Goal: Transaction & Acquisition: Purchase product/service

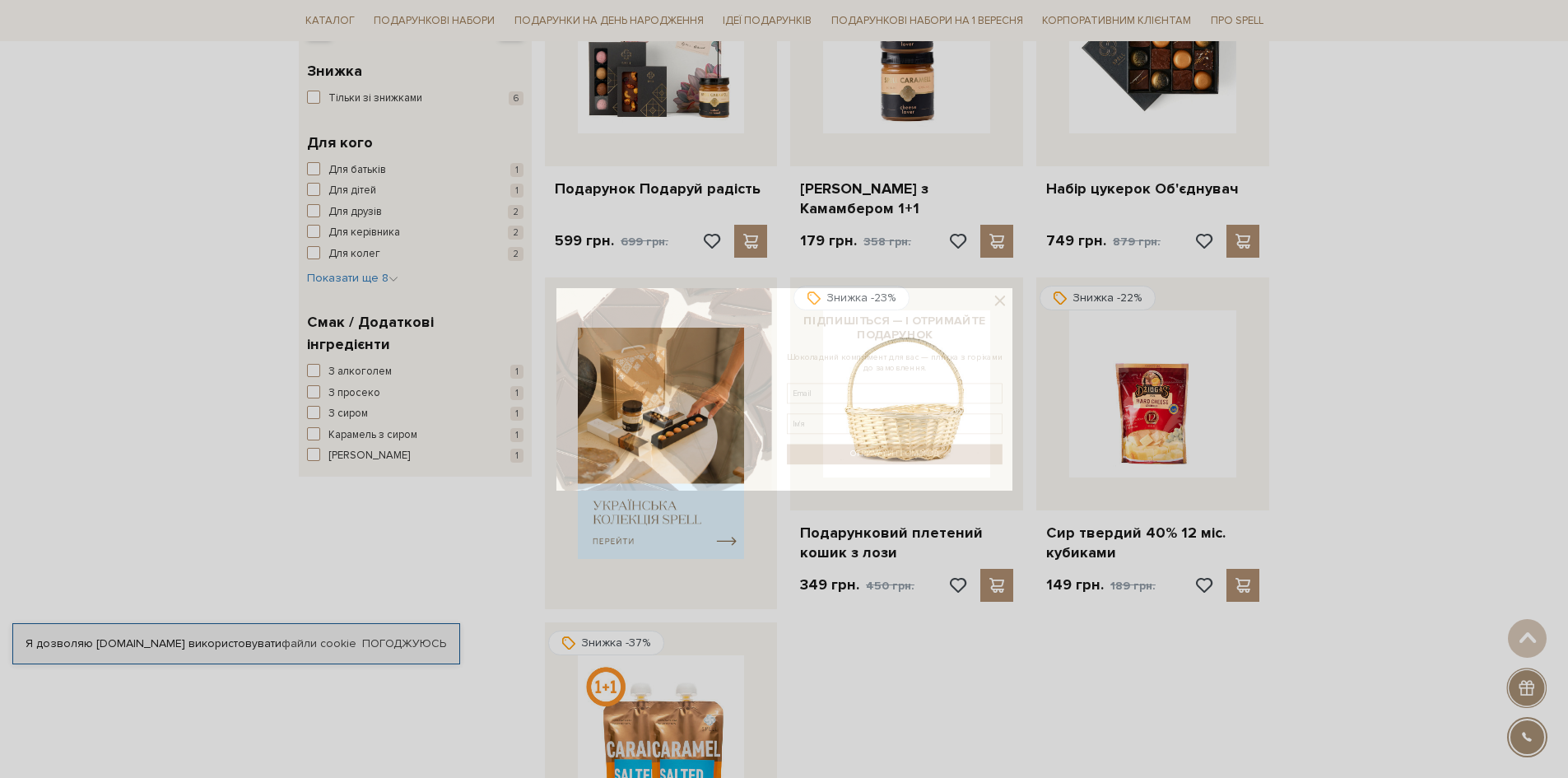
scroll to position [412, 0]
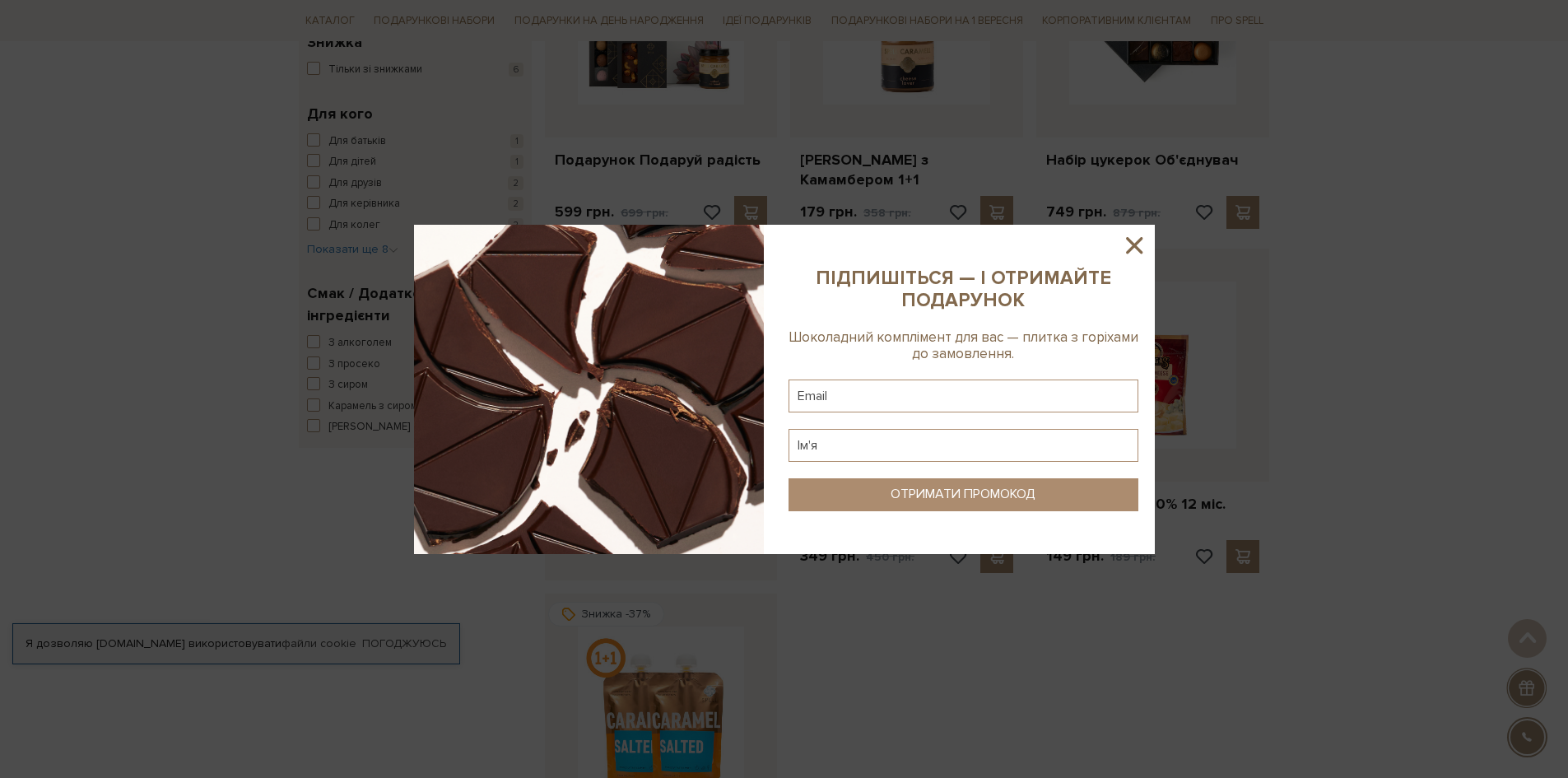
click at [1121, 246] on icon at bounding box center [1134, 245] width 28 height 28
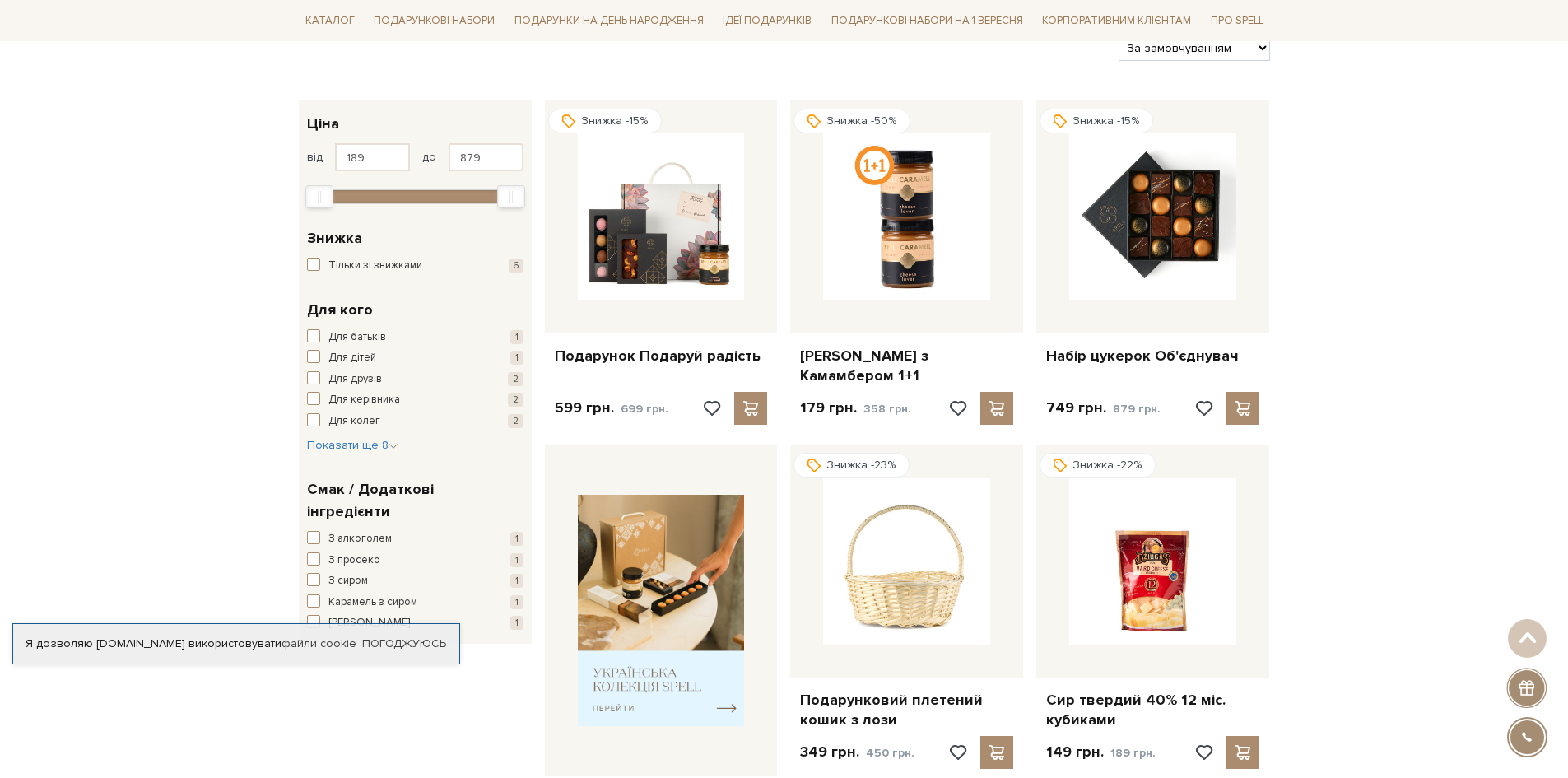
scroll to position [0, 0]
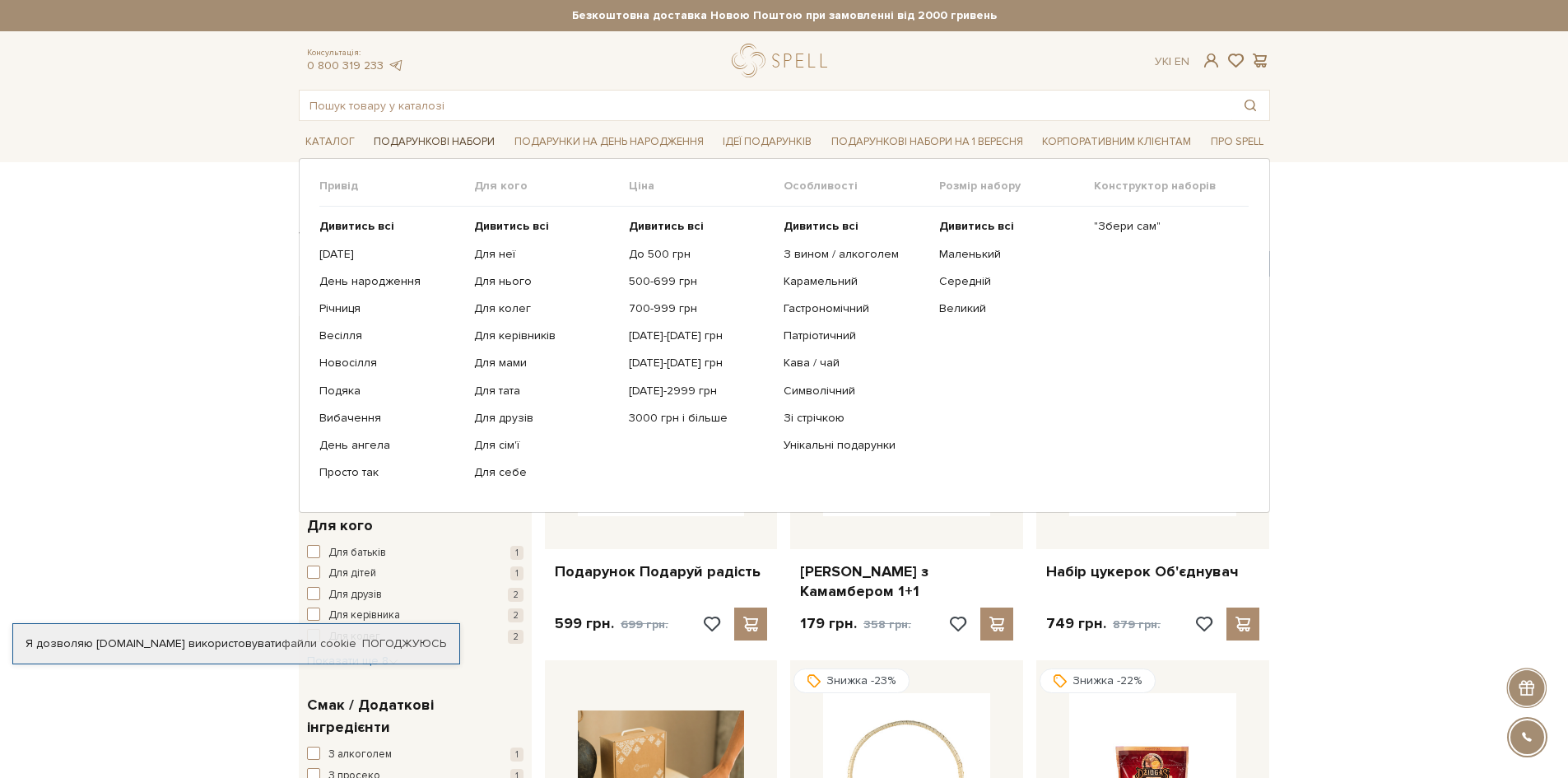
click at [413, 145] on link "Подарункові набори" at bounding box center [434, 142] width 134 height 25
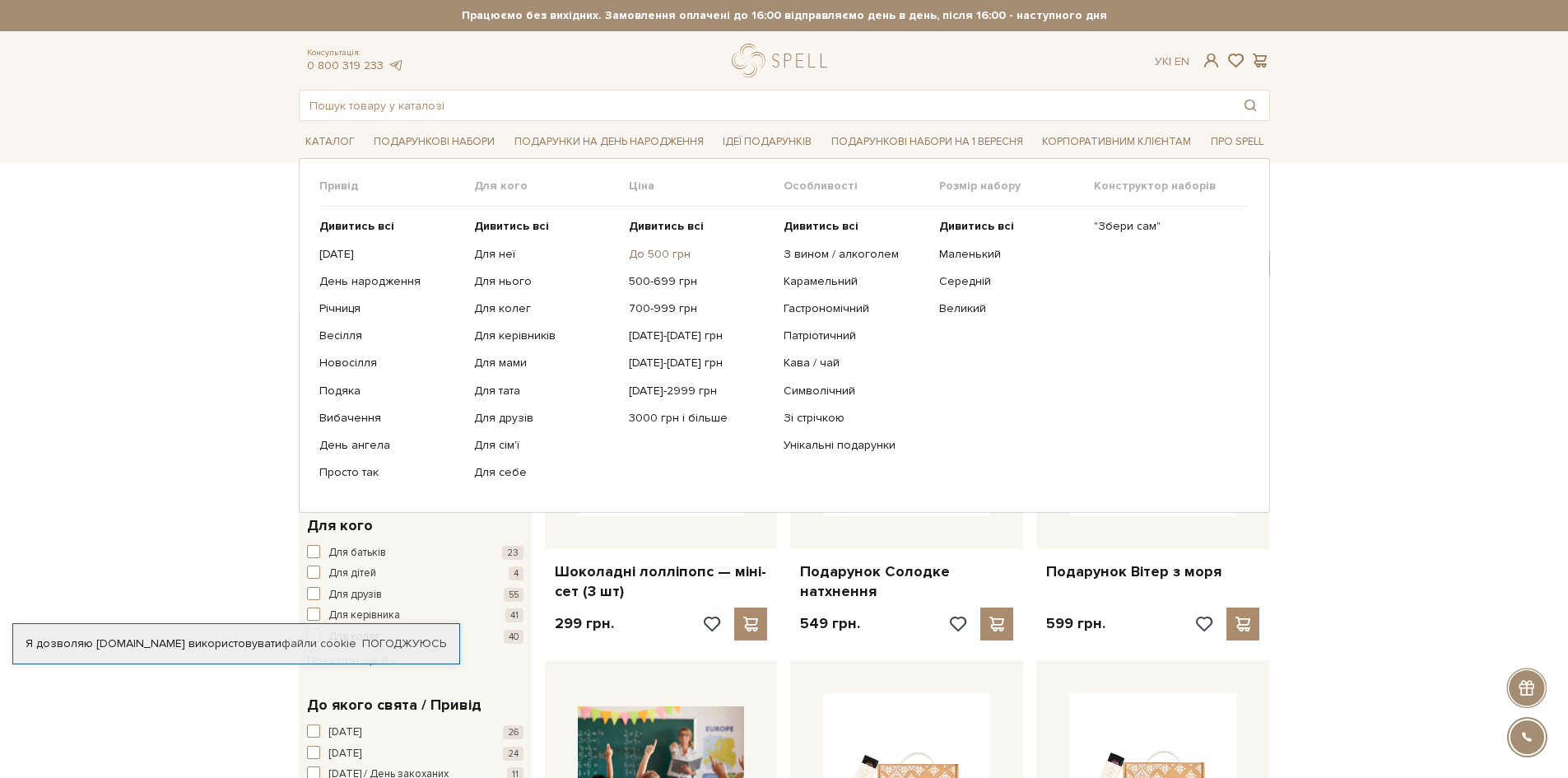
click at [671, 255] on link "До 500 грн" at bounding box center [699, 254] width 143 height 15
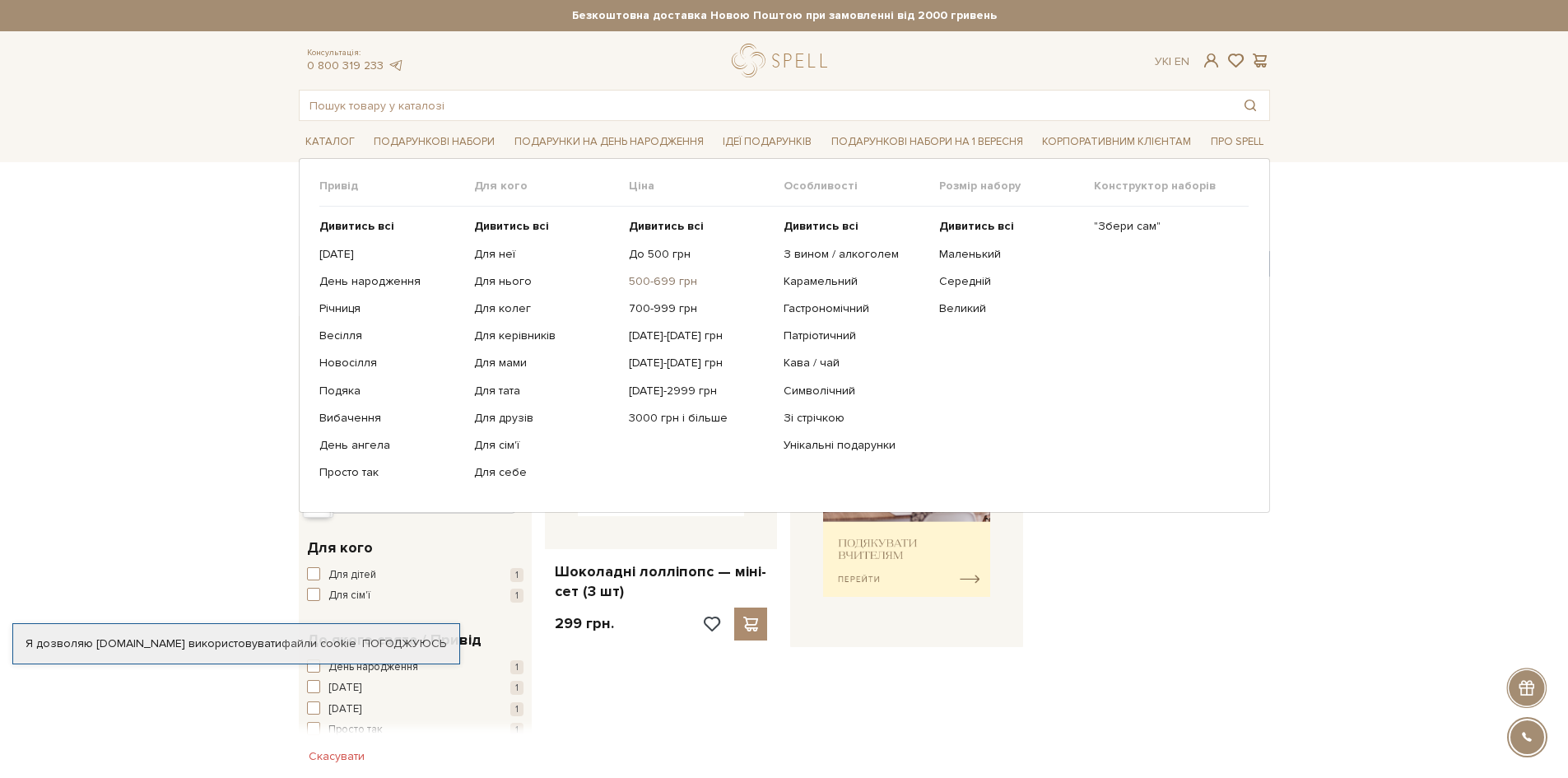
click at [655, 281] on link "500-699 грн" at bounding box center [699, 281] width 143 height 15
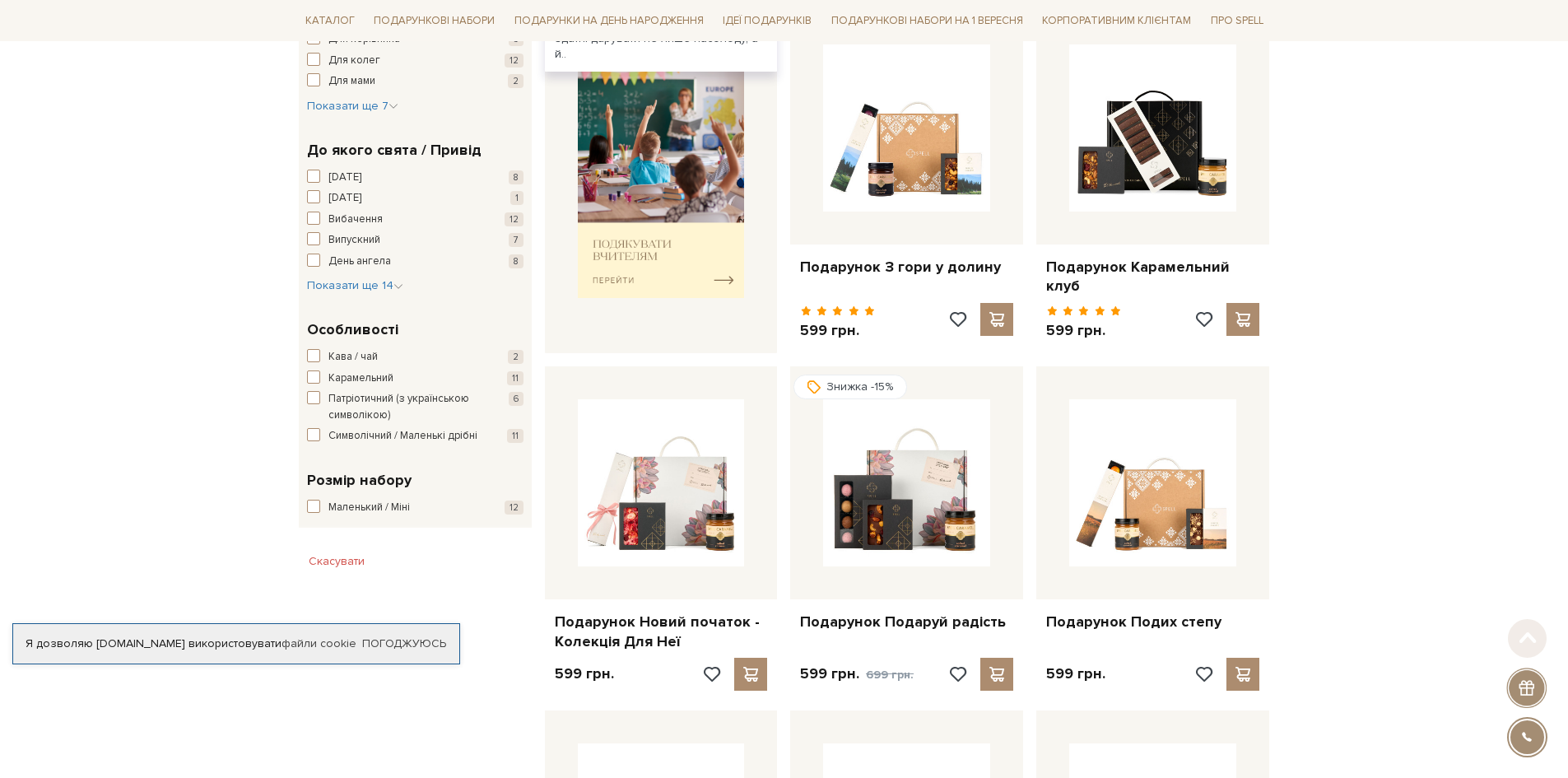
scroll to position [659, 0]
